Goal: Check status: Check status

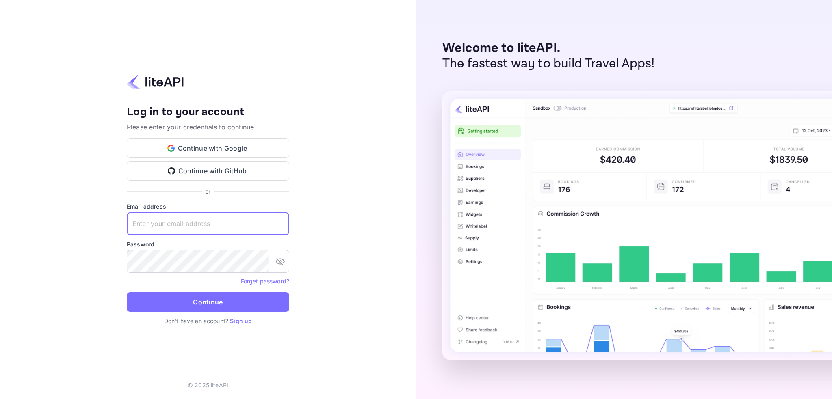
click at [188, 220] on input "text" at bounding box center [208, 223] width 162 height 23
type input "ramdeo@hotely.deals"
click at [228, 308] on button "Continue" at bounding box center [208, 301] width 162 height 19
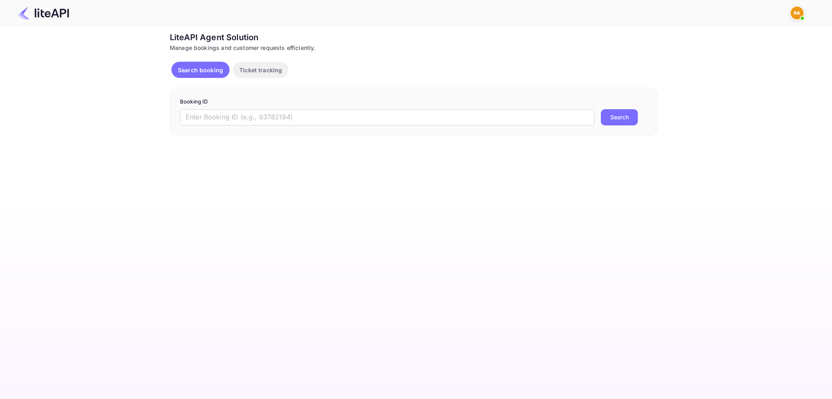
click at [793, 8] on img at bounding box center [797, 12] width 13 height 13
click at [212, 69] on div at bounding box center [416, 199] width 832 height 399
click at [267, 71] on p "Ticket tracking" at bounding box center [260, 70] width 43 height 9
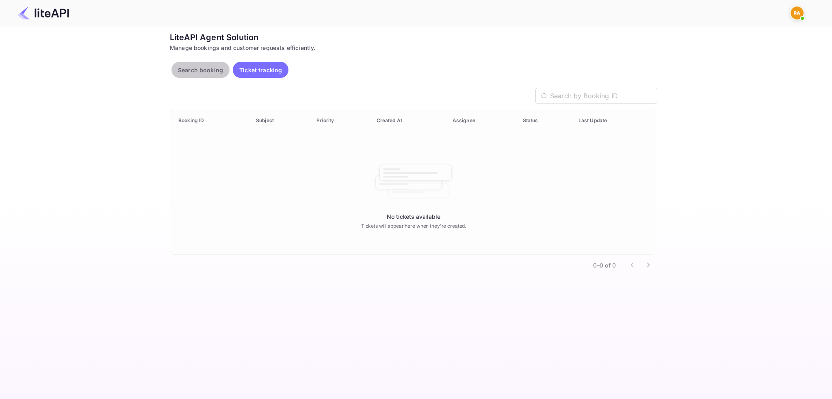
click at [195, 69] on p "Search booking" at bounding box center [200, 70] width 45 height 9
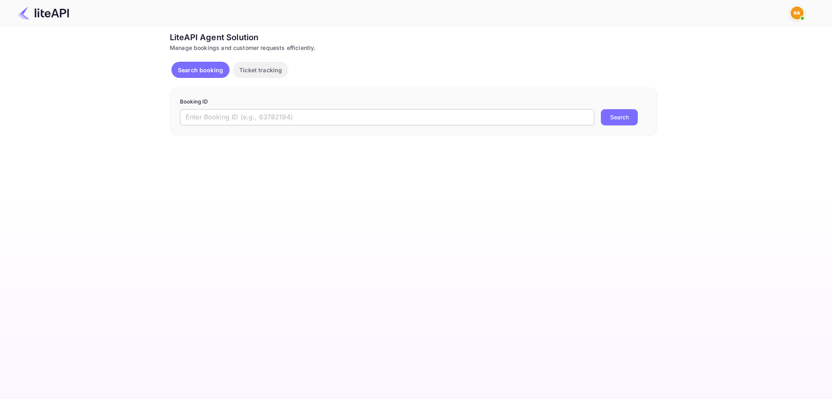
click at [257, 116] on input "text" at bounding box center [387, 117] width 414 height 16
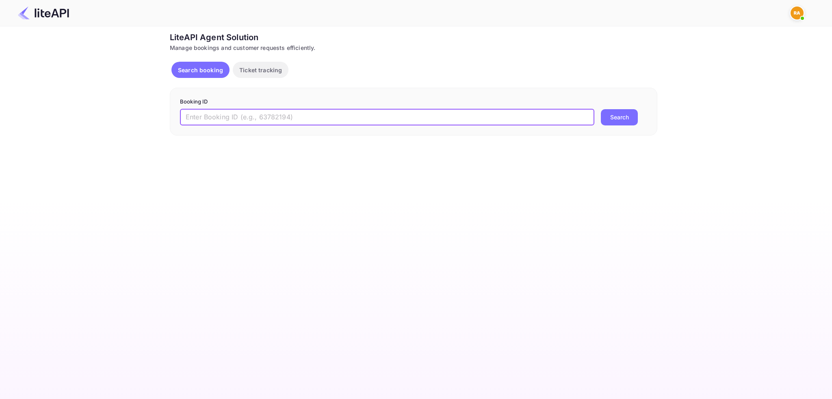
paste input "cfE5QyTxQ"
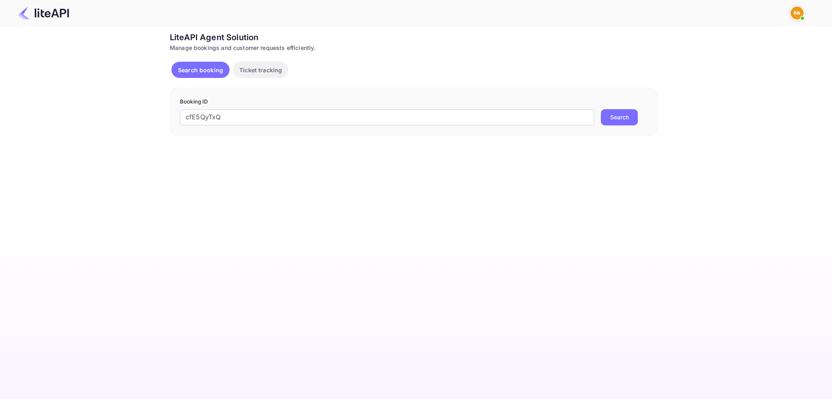
click at [612, 119] on button "Search" at bounding box center [619, 117] width 37 height 16
click at [618, 119] on button "Search" at bounding box center [619, 117] width 37 height 16
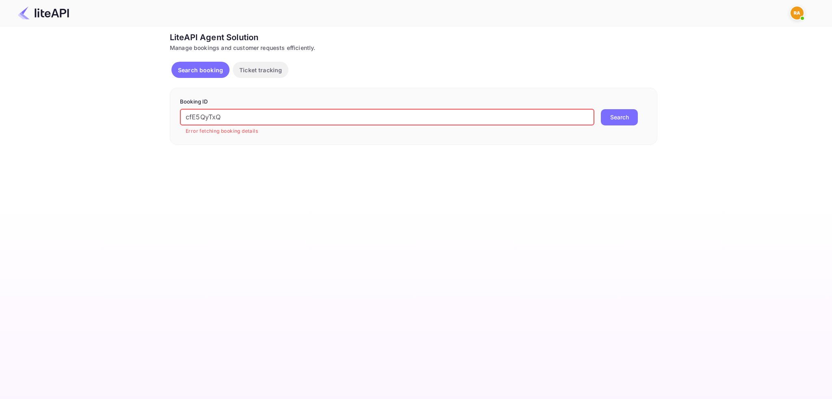
drag, startPoint x: 240, startPoint y: 117, endPoint x: 178, endPoint y: 110, distance: 62.5
click at [178, 110] on div "Booking ID cfE5QyTxQ ​ Error fetching booking details Search" at bounding box center [413, 116] width 487 height 57
paste input "-g7dBaN4y"
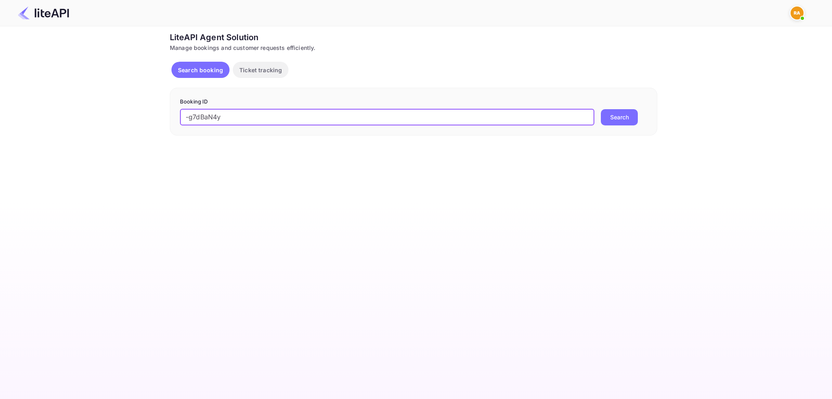
type input "-g7dBaN4y"
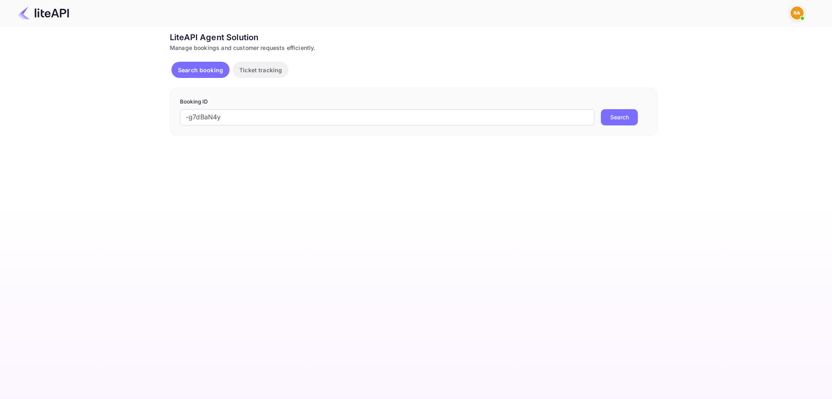
click at [623, 120] on button "Search" at bounding box center [619, 117] width 37 height 16
click at [241, 71] on p "Ticket tracking" at bounding box center [260, 70] width 43 height 9
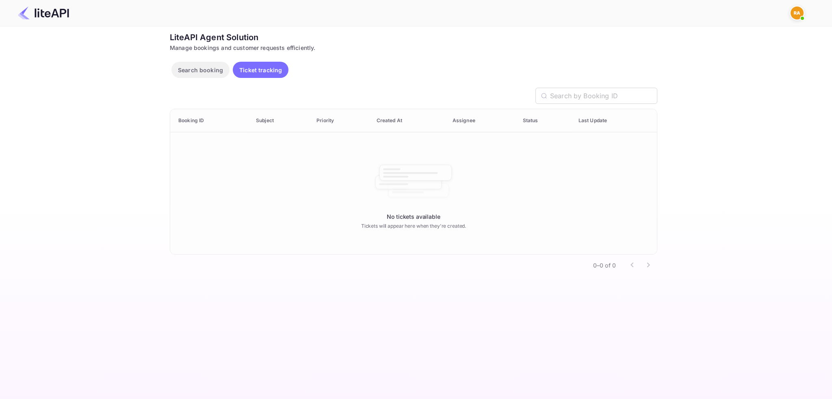
click at [35, 14] on img at bounding box center [43, 12] width 51 height 13
click at [799, 14] on img at bounding box center [797, 12] width 13 height 13
